Goal: Use online tool/utility: Use online tool/utility

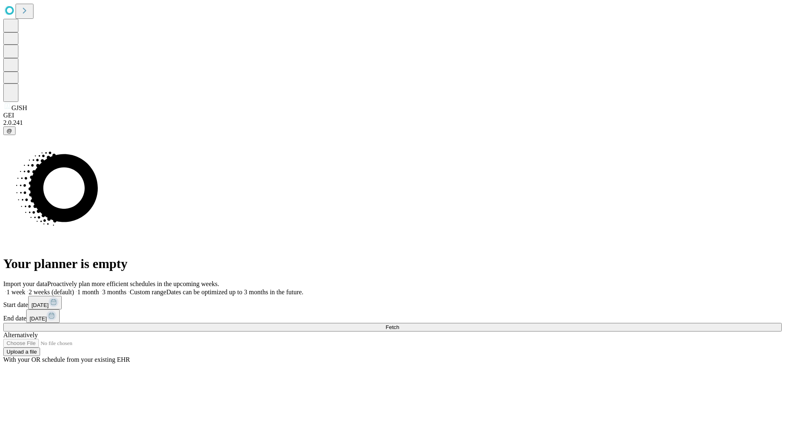
click at [399, 324] on span "Fetch" at bounding box center [393, 327] width 14 height 6
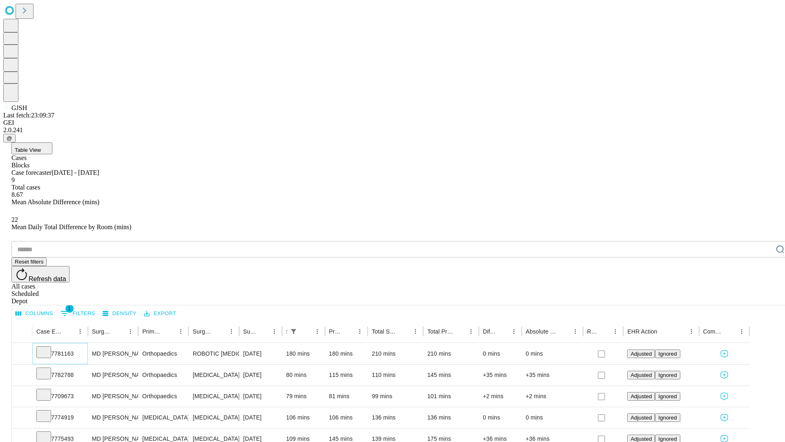
click at [48, 347] on icon at bounding box center [44, 351] width 8 height 8
